Goal: Task Accomplishment & Management: Complete application form

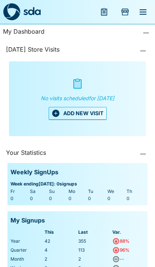
click at [140, 9] on icon "menu" at bounding box center [143, 11] width 7 height 5
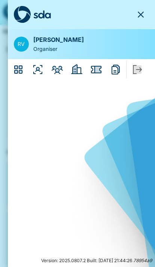
click at [41, 66] on icon "Organisers" at bounding box center [38, 70] width 12 height 12
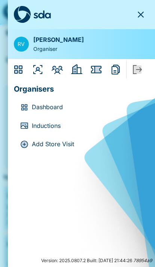
scroll to position [0, 34]
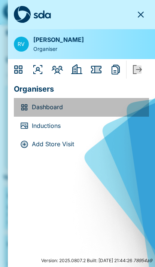
click at [34, 100] on div "Dashboard" at bounding box center [81, 107] width 135 height 19
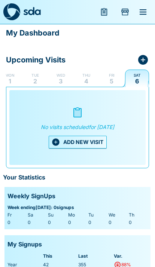
click at [110, 76] on p "Fri" at bounding box center [112, 75] width 6 height 6
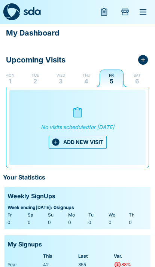
click at [76, 148] on button "ADD NEW VISIT" at bounding box center [78, 142] width 58 height 13
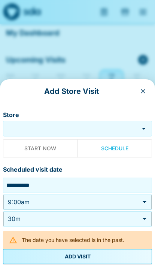
click at [30, 125] on input "Store" at bounding box center [71, 128] width 132 height 9
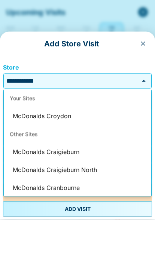
click at [41, 155] on li "McDonalds Croydon" at bounding box center [78, 164] width 148 height 18
type input "**********"
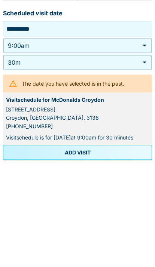
scroll to position [114, 0]
click at [70, 249] on button "ADD VISIT" at bounding box center [77, 256] width 149 height 15
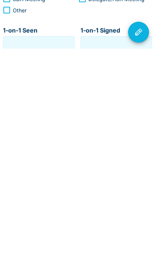
type input "**********"
type input "********"
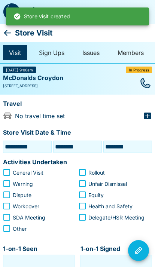
click at [6, 30] on icon at bounding box center [7, 32] width 9 height 9
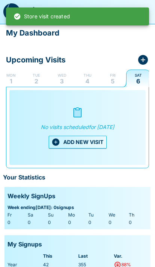
scroll to position [0, 34]
click at [110, 76] on p "Fri" at bounding box center [112, 75] width 6 height 6
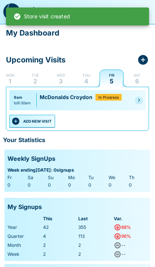
click at [36, 118] on button "ADD NEW VISIT" at bounding box center [32, 121] width 46 height 13
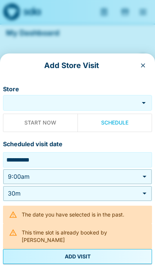
click at [31, 101] on input "Store" at bounding box center [71, 103] width 132 height 9
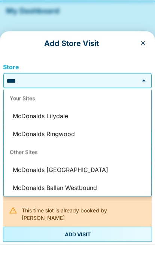
click at [24, 130] on li "McDonalds Lilydale" at bounding box center [78, 139] width 148 height 18
type input "**********"
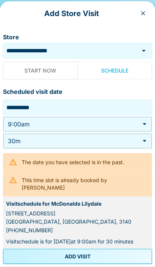
scroll to position [22, 0]
click at [123, 257] on button "ADD VISIT" at bounding box center [77, 256] width 149 height 15
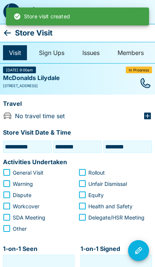
click at [7, 30] on icon at bounding box center [7, 33] width 7 height 6
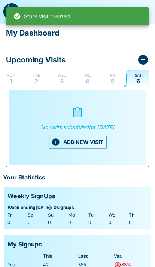
scroll to position [0, 34]
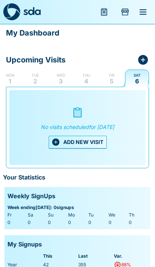
click at [108, 75] on button "Fri 5" at bounding box center [112, 78] width 24 height 18
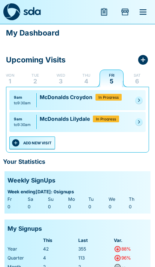
click at [36, 139] on button "ADD NEW VISIT" at bounding box center [32, 143] width 46 height 13
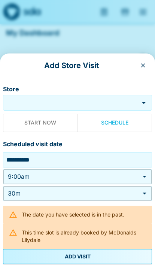
click at [21, 102] on input "Store" at bounding box center [71, 103] width 132 height 9
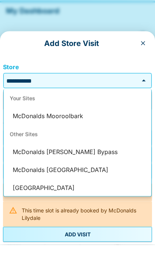
click at [32, 130] on li "McDonalds Mooroolbark" at bounding box center [78, 139] width 148 height 18
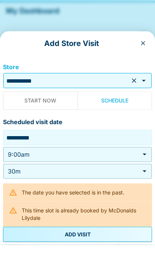
type input "**********"
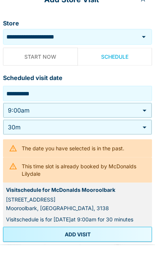
scroll to position [22, 0]
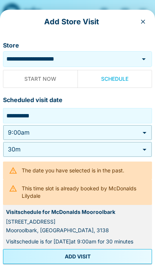
click at [112, 251] on button "ADD VISIT" at bounding box center [77, 256] width 149 height 15
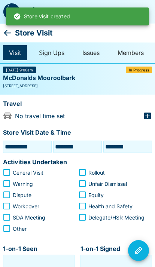
click at [8, 30] on icon at bounding box center [7, 32] width 9 height 9
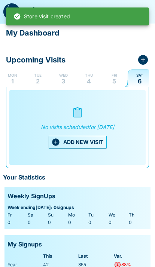
scroll to position [0, 34]
click at [109, 78] on p "Fri" at bounding box center [112, 75] width 6 height 6
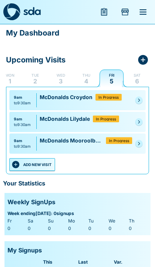
click at [36, 164] on button "ADD NEW VISIT" at bounding box center [32, 164] width 46 height 13
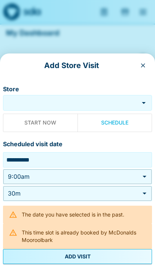
click at [29, 99] on input "Store" at bounding box center [71, 103] width 132 height 9
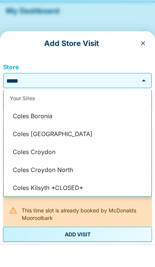
scroll to position [0, 0]
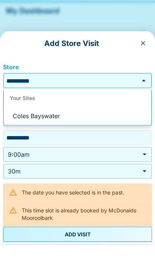
click at [24, 130] on li "Coles Bayswater" at bounding box center [78, 139] width 148 height 18
type input "**********"
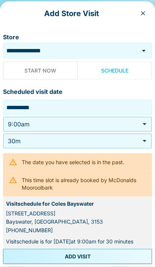
scroll to position [22, 0]
click at [110, 257] on button "ADD VISIT" at bounding box center [77, 256] width 149 height 15
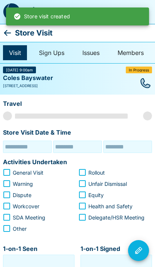
type input "**********"
type input "********"
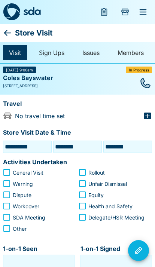
click at [5, 29] on icon at bounding box center [7, 32] width 9 height 9
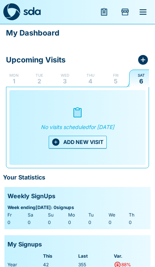
scroll to position [0, 34]
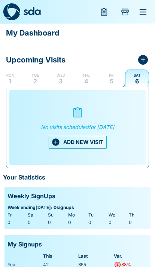
click at [107, 76] on button "Fri 5" at bounding box center [112, 78] width 24 height 18
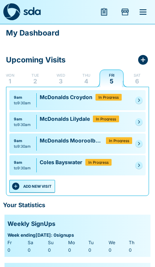
click at [40, 182] on button "ADD NEW VISIT" at bounding box center [32, 186] width 46 height 13
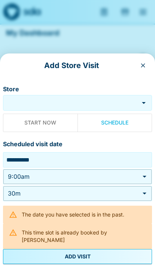
click at [21, 101] on input "Store" at bounding box center [71, 103] width 132 height 9
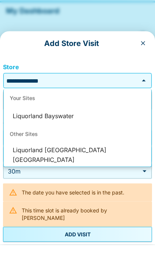
click at [27, 130] on li "Liquorland Bayswater" at bounding box center [78, 139] width 148 height 18
type input "**********"
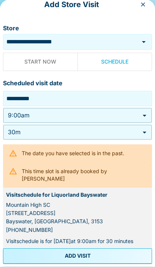
scroll to position [14, 0]
click at [104, 256] on button "ADD VISIT" at bounding box center [77, 256] width 149 height 15
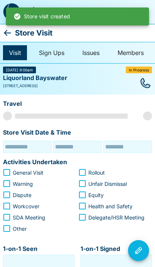
type input "**********"
type input "********"
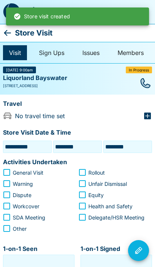
click at [6, 28] on icon at bounding box center [7, 32] width 9 height 9
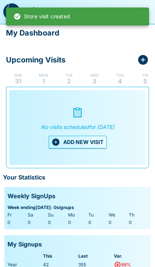
scroll to position [0, 34]
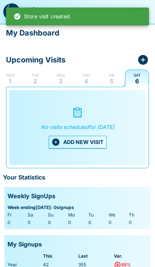
click at [108, 83] on button "Fri 5" at bounding box center [112, 78] width 24 height 18
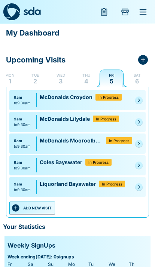
click at [40, 207] on button "ADD NEW VISIT" at bounding box center [32, 208] width 46 height 13
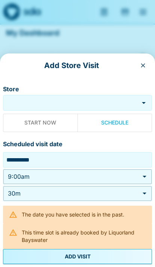
click at [31, 105] on input "Store" at bounding box center [71, 103] width 132 height 9
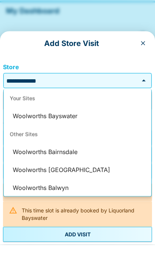
click at [23, 130] on li "Woolworths Bayswater" at bounding box center [78, 139] width 148 height 18
type input "**********"
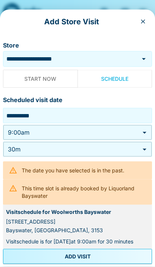
scroll to position [22, 0]
click at [115, 255] on button "ADD VISIT" at bounding box center [77, 256] width 149 height 15
